Goal: Task Accomplishment & Management: Use online tool/utility

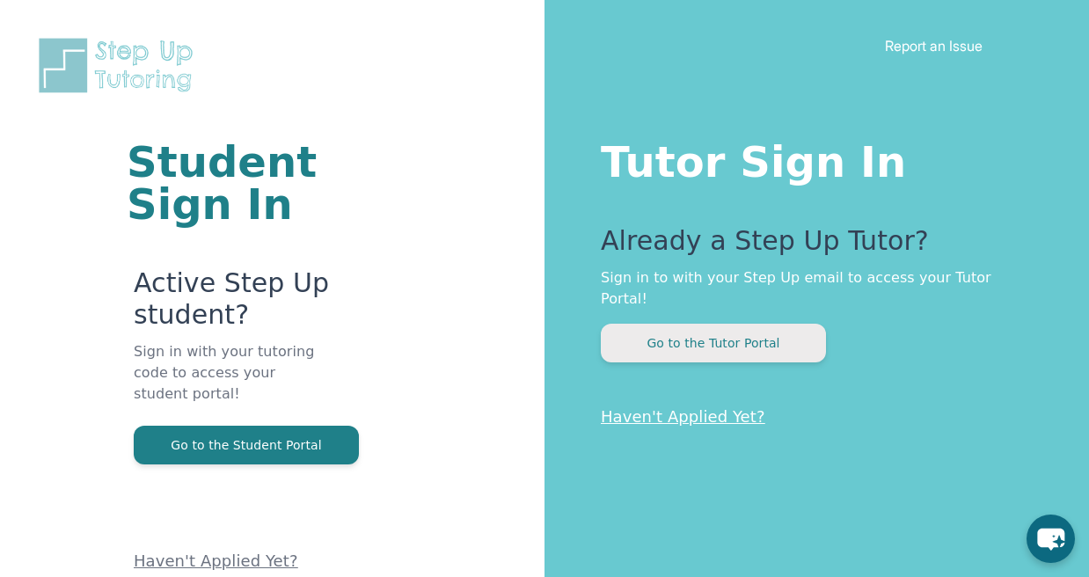
click at [709, 324] on button "Go to the Tutor Portal" at bounding box center [713, 343] width 225 height 39
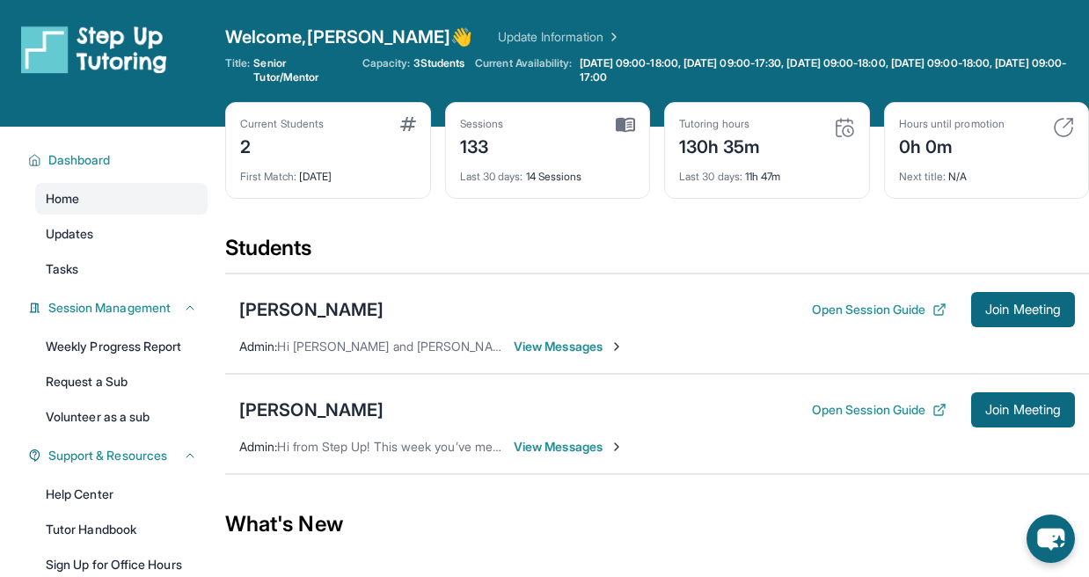
click at [547, 358] on div "[PERSON_NAME] Open Session Guide Join Meeting Admin : Hi [PERSON_NAME] and [PER…" at bounding box center [656, 323] width 863 height 100
click at [548, 347] on span "View Messages" at bounding box center [569, 347] width 110 height 18
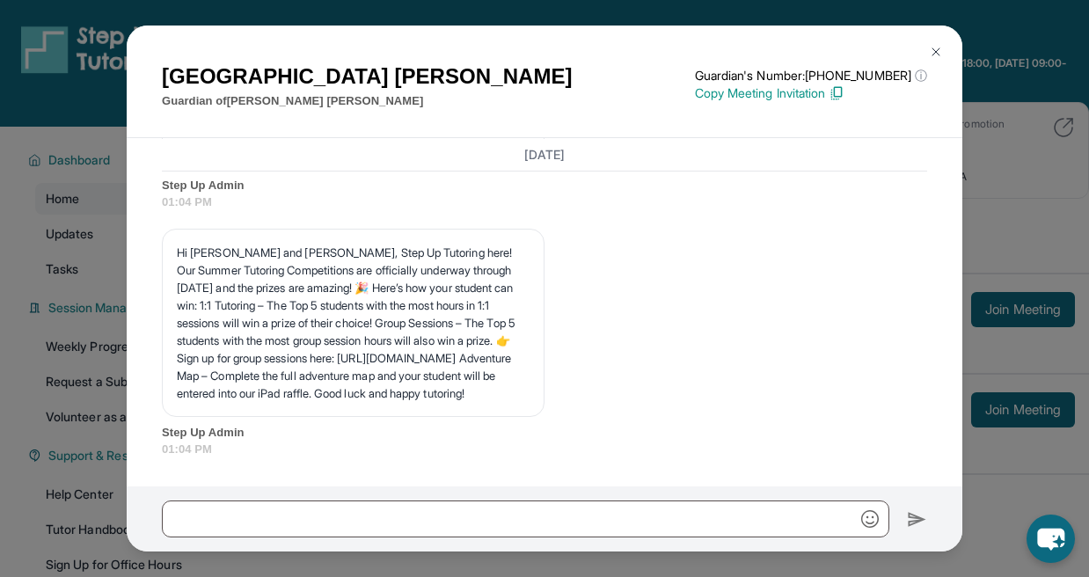
scroll to position [5562, 0]
click at [933, 48] on img at bounding box center [936, 52] width 14 height 14
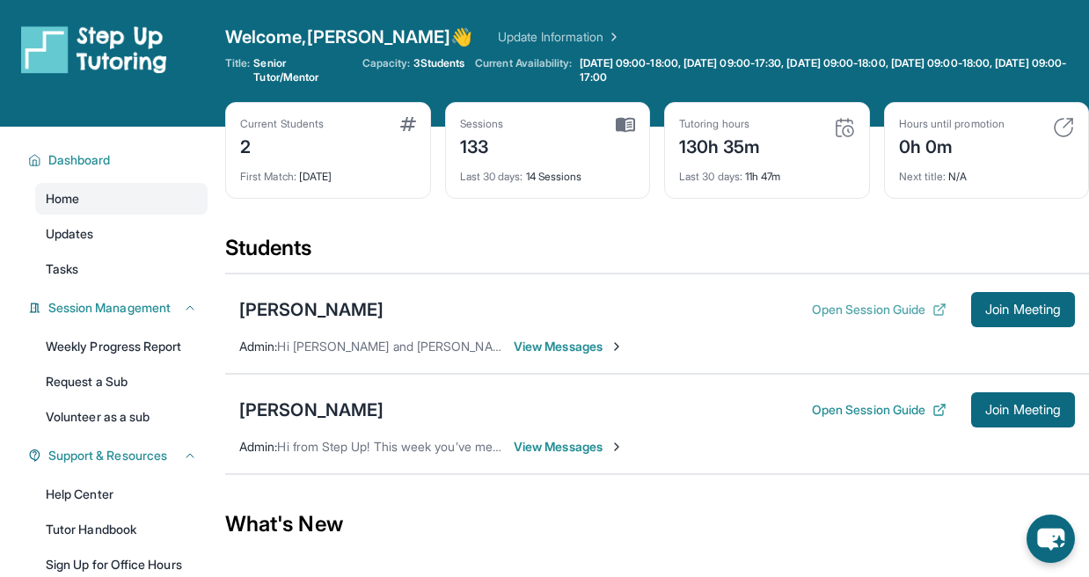
click at [863, 317] on button "Open Session Guide" at bounding box center [879, 310] width 135 height 18
click at [1015, 311] on span "Join Meeting" at bounding box center [1023, 309] width 76 height 11
click at [1000, 310] on span "Join Meeting" at bounding box center [1023, 309] width 76 height 11
click at [868, 310] on button "Open Session Guide" at bounding box center [879, 310] width 135 height 18
click at [861, 315] on button "Open Session Guide" at bounding box center [879, 310] width 135 height 18
